Goal: Task Accomplishment & Management: Manage account settings

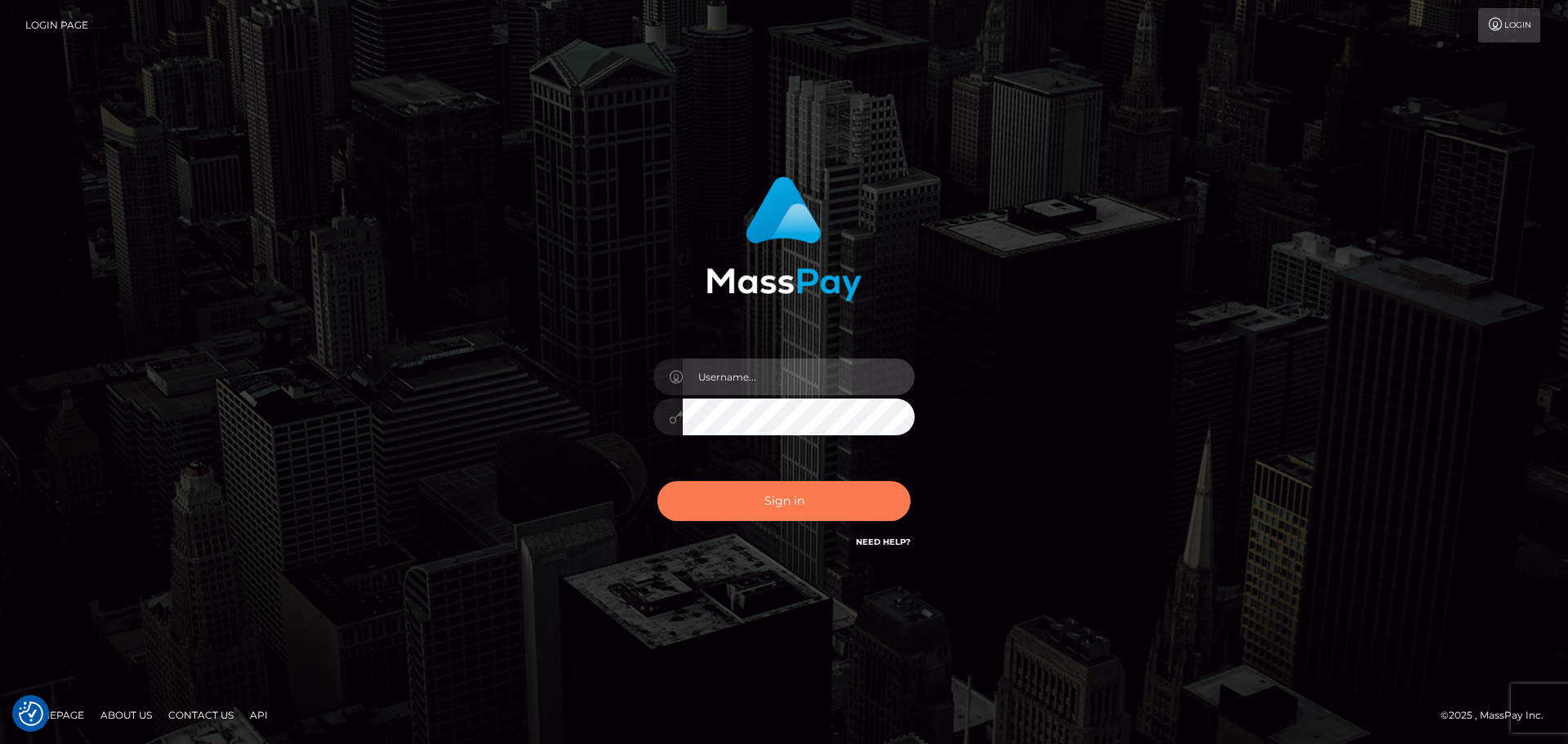
type input "Dikla Silver"
click at [822, 503] on button "Sign in" at bounding box center [784, 500] width 253 height 40
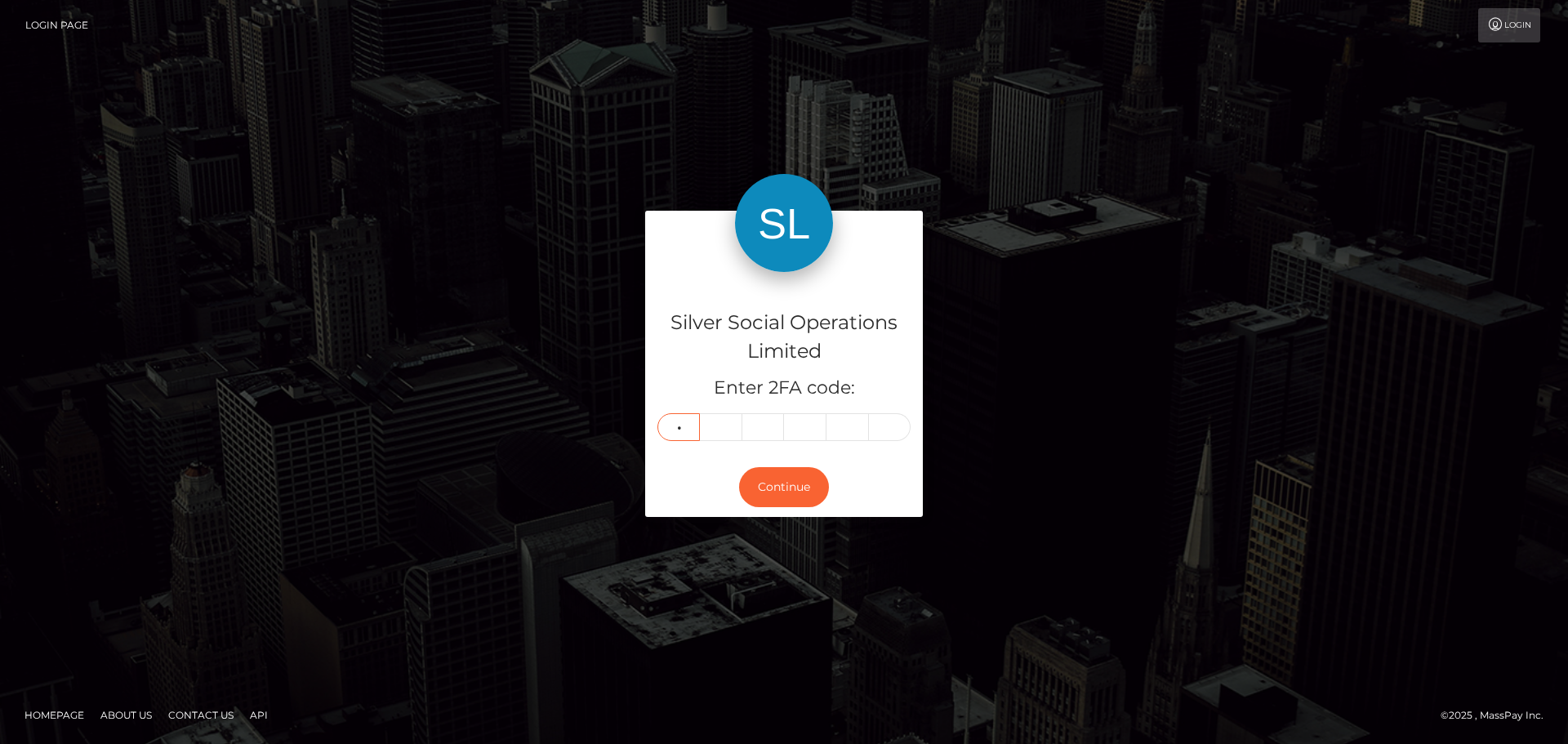
type input "8"
type input "9"
type input "4"
type input "1"
type input "3"
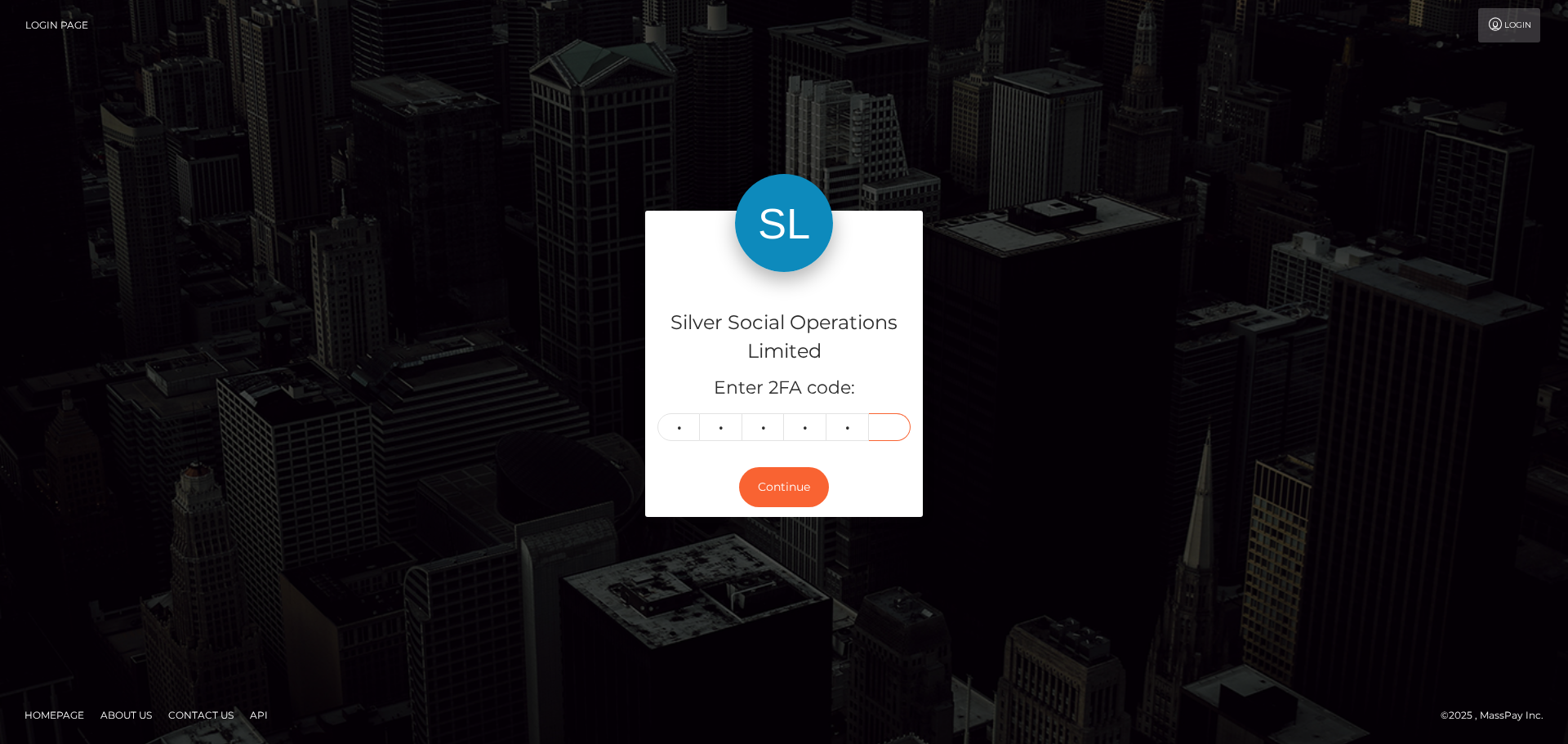
type input "0"
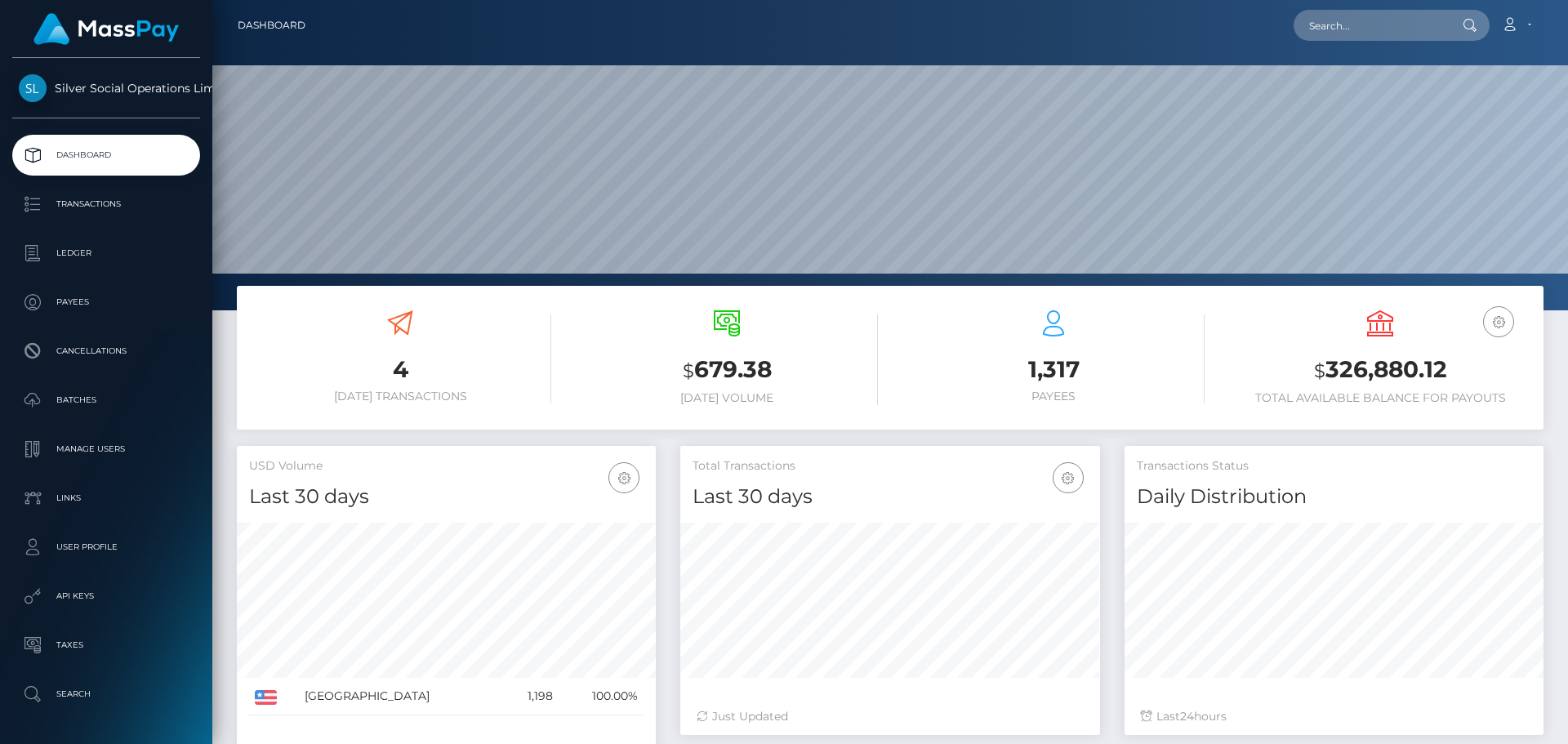
scroll to position [289, 419]
click at [1404, 372] on h3 "$ 326,880.12" at bounding box center [1381, 370] width 302 height 33
copy h3 "326,880.12"
